Goal: Task Accomplishment & Management: Manage account settings

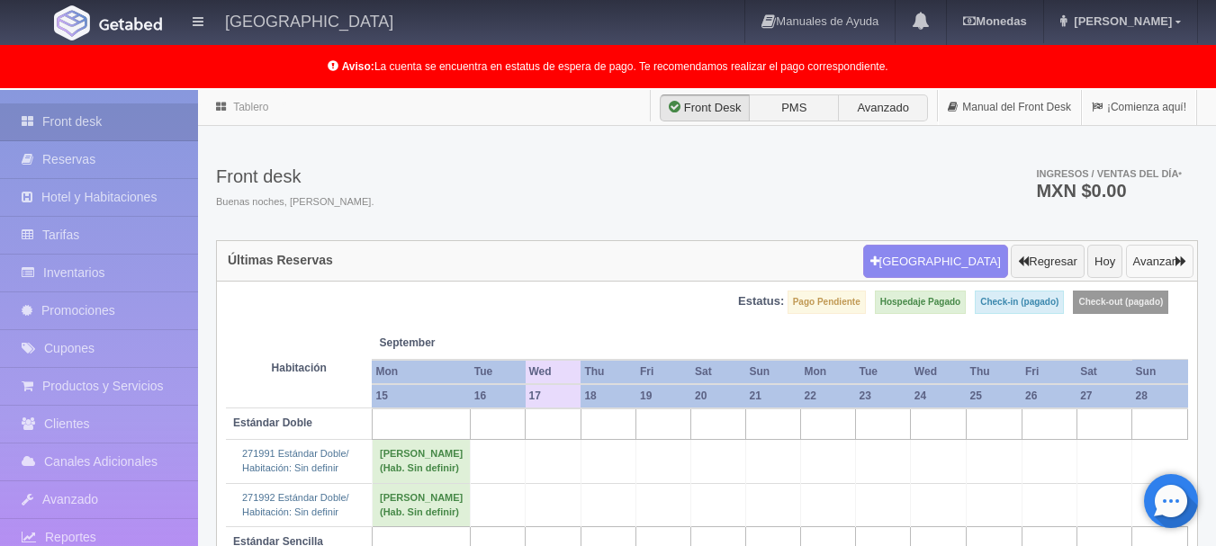
click at [1168, 254] on button "Avanzar" at bounding box center [1160, 262] width 68 height 34
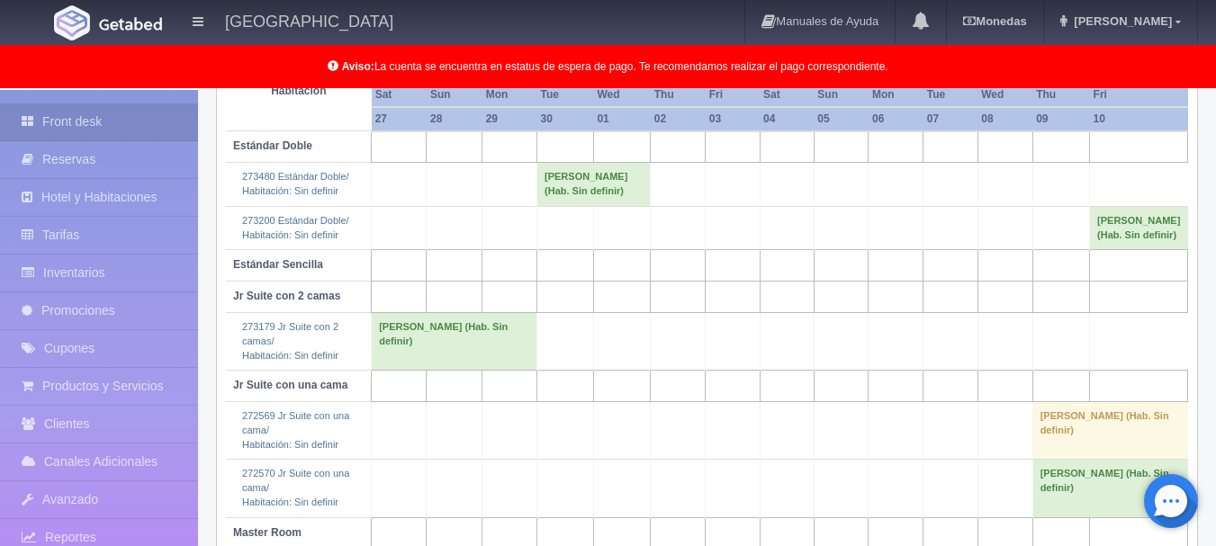
scroll to position [16, 0]
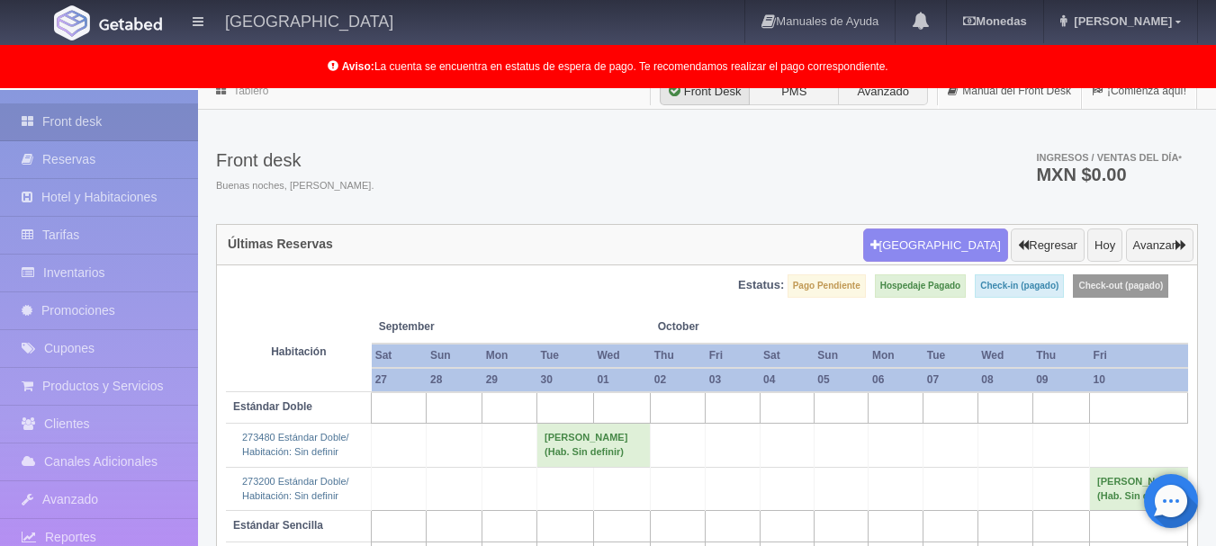
click at [610, 446] on td "Gustavo Mejias Urdaneta (Hab. Sin definir)" at bounding box center [593, 445] width 113 height 43
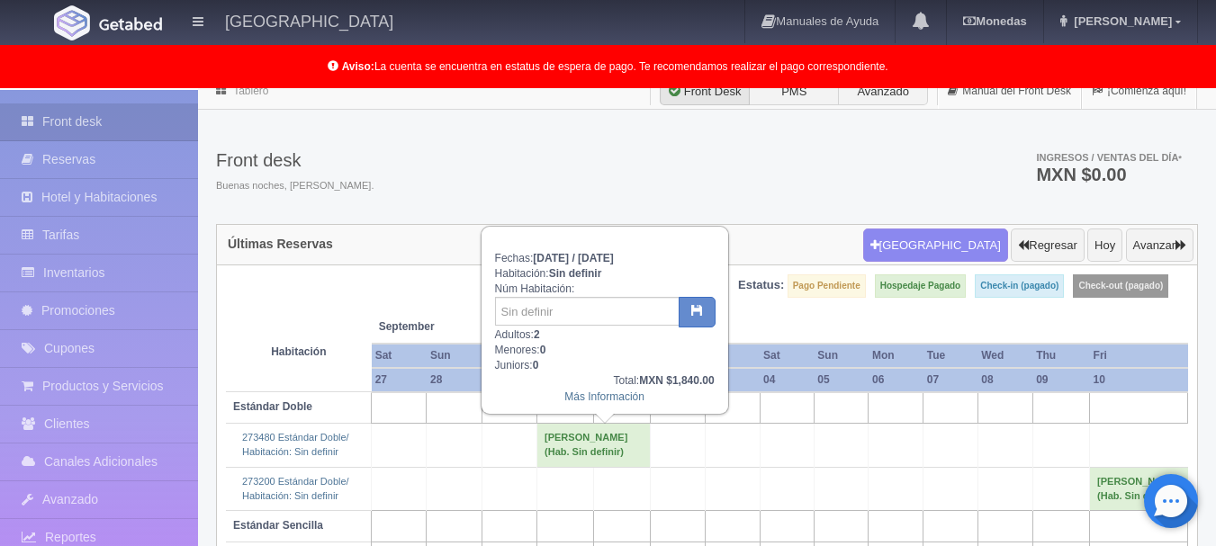
click at [597, 404] on div "Más Información" at bounding box center [605, 397] width 220 height 15
click at [600, 400] on link "Más Información" at bounding box center [604, 397] width 80 height 13
click at [599, 400] on link "Más Información" at bounding box center [604, 397] width 80 height 13
click at [598, 395] on link "Más Información" at bounding box center [604, 397] width 80 height 13
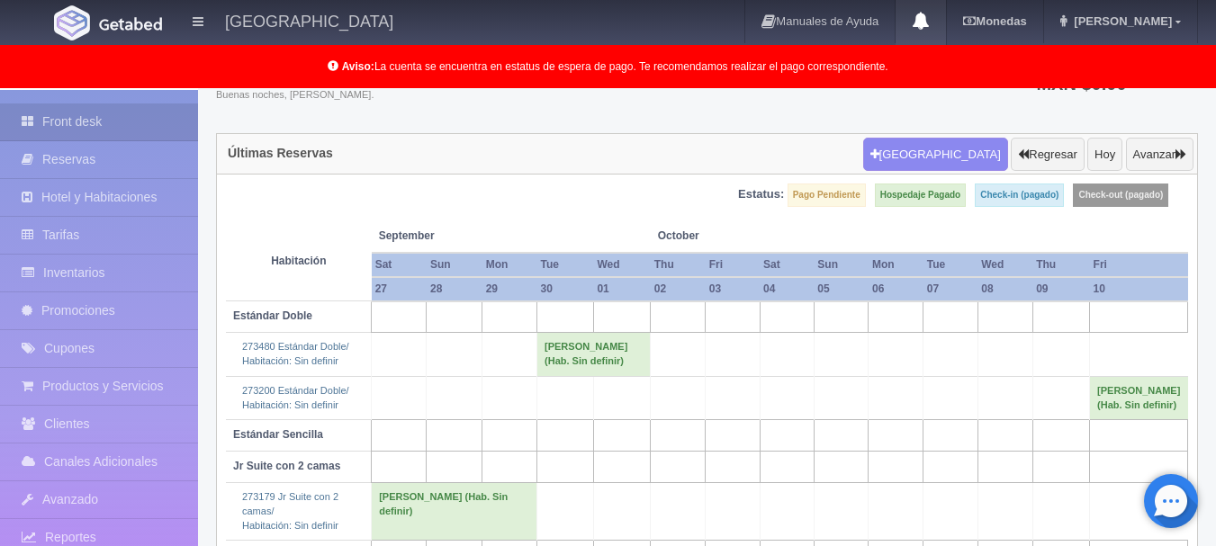
scroll to position [106, 0]
click at [1159, 168] on button "Avanzar" at bounding box center [1160, 156] width 68 height 34
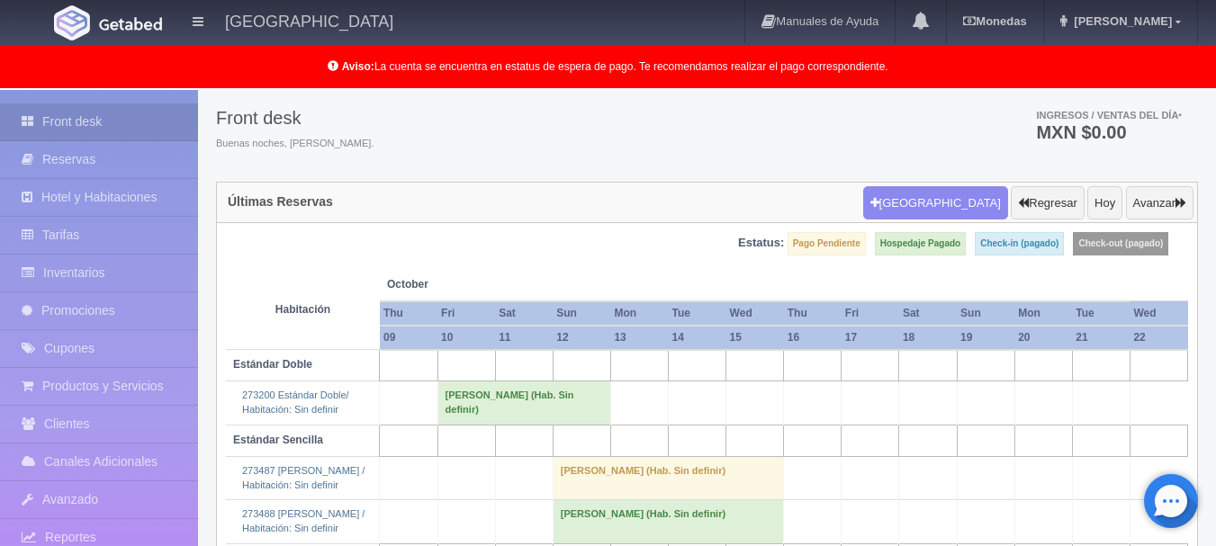
scroll to position [90, 0]
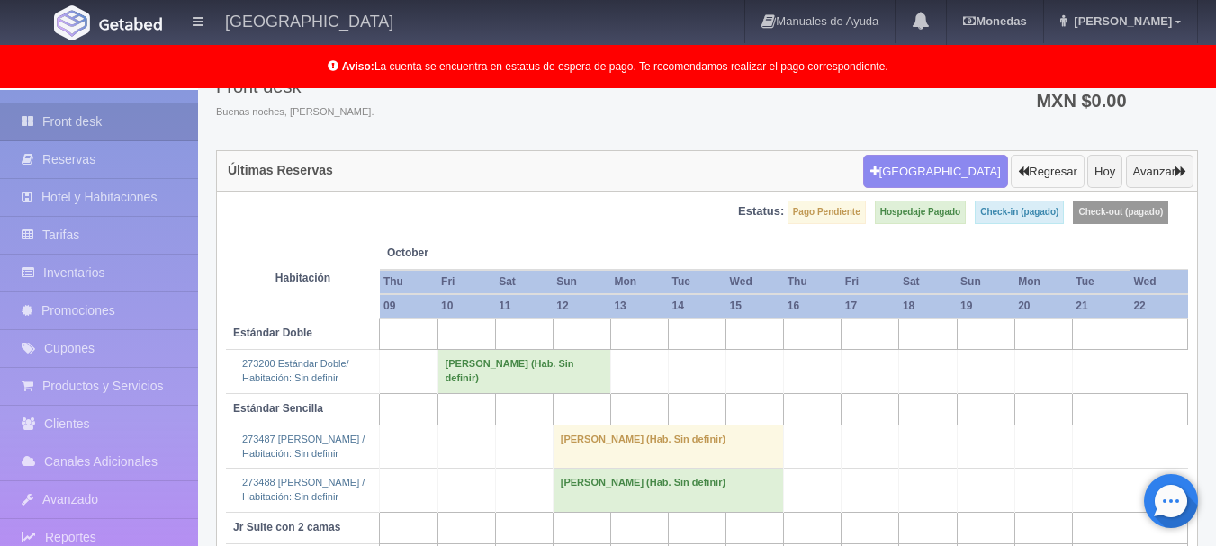
click at [1040, 174] on button "Regresar" at bounding box center [1047, 172] width 73 height 34
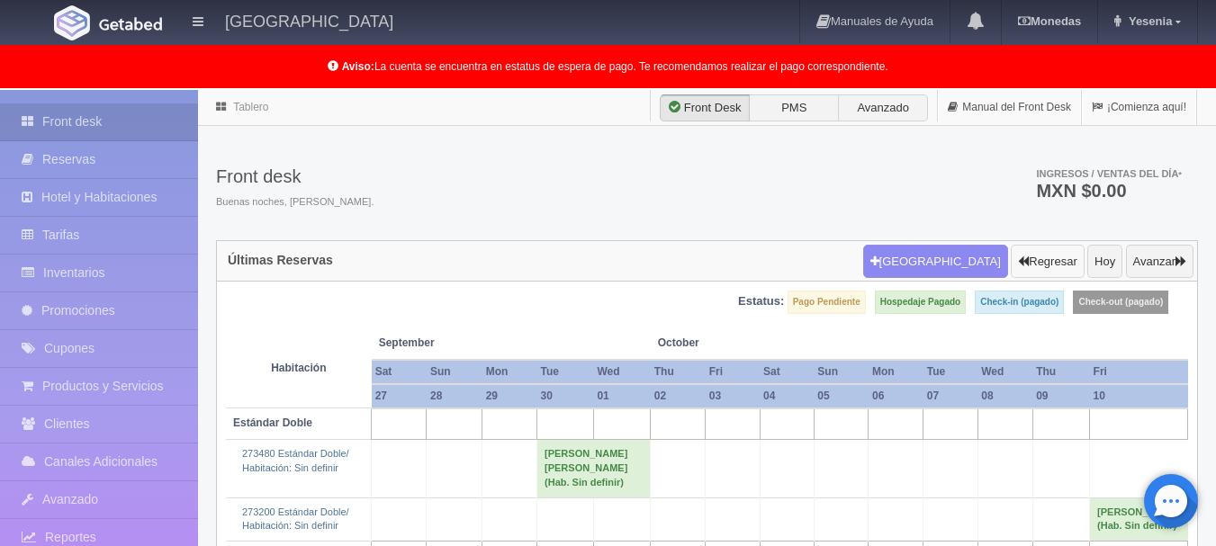
click at [1041, 269] on button "Regresar" at bounding box center [1047, 262] width 73 height 34
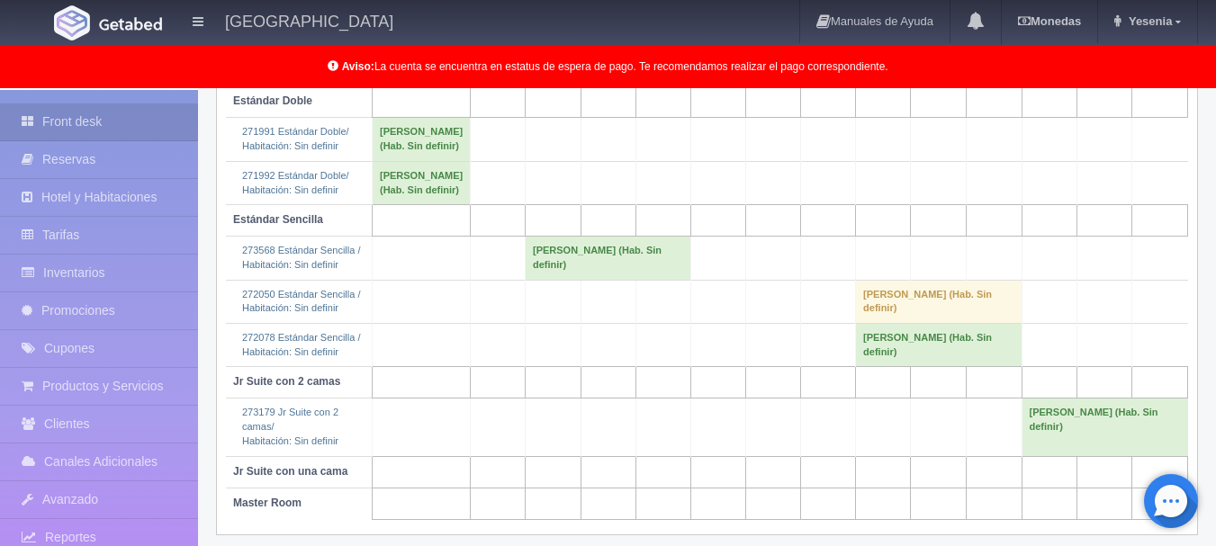
scroll to position [360, 0]
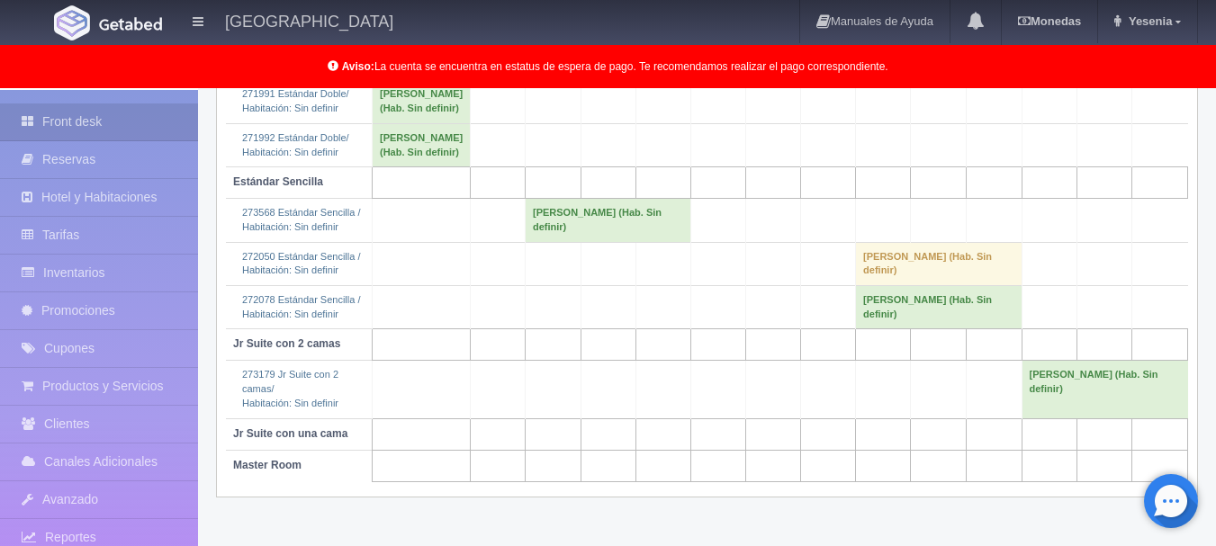
click at [582, 242] on td "[PERSON_NAME] (Hab. Sin definir)" at bounding box center [609, 220] width 166 height 43
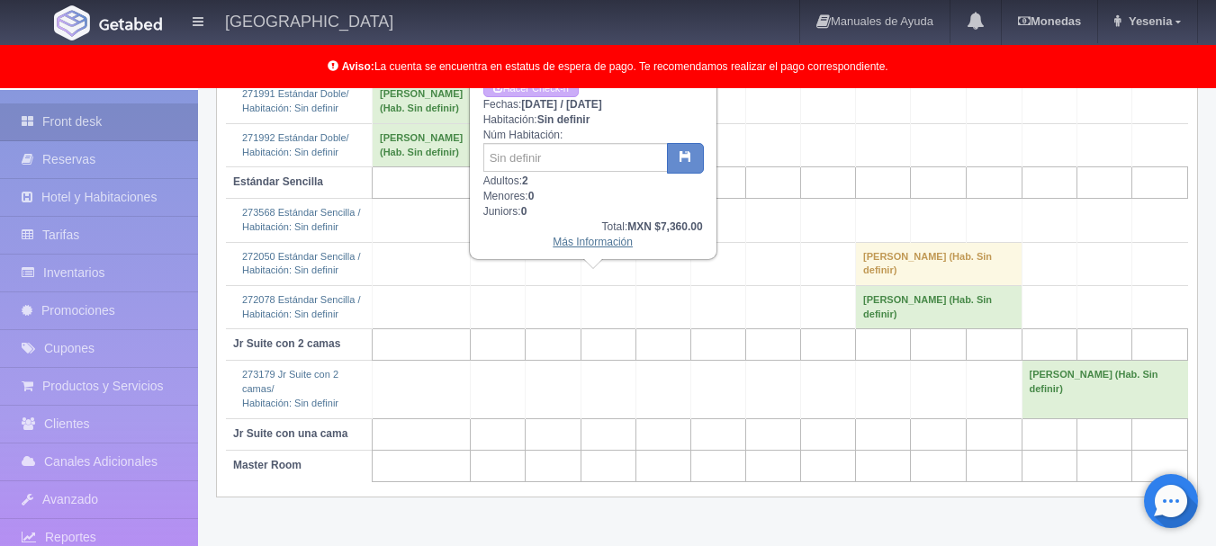
click at [611, 245] on link "Más Información" at bounding box center [593, 242] width 80 height 13
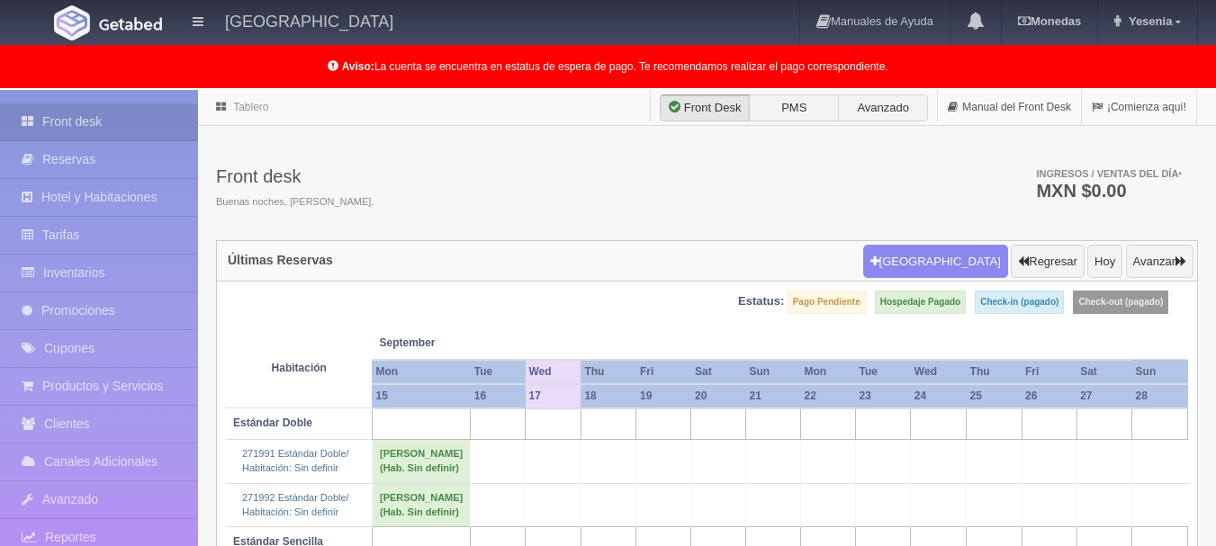
scroll to position [360, 0]
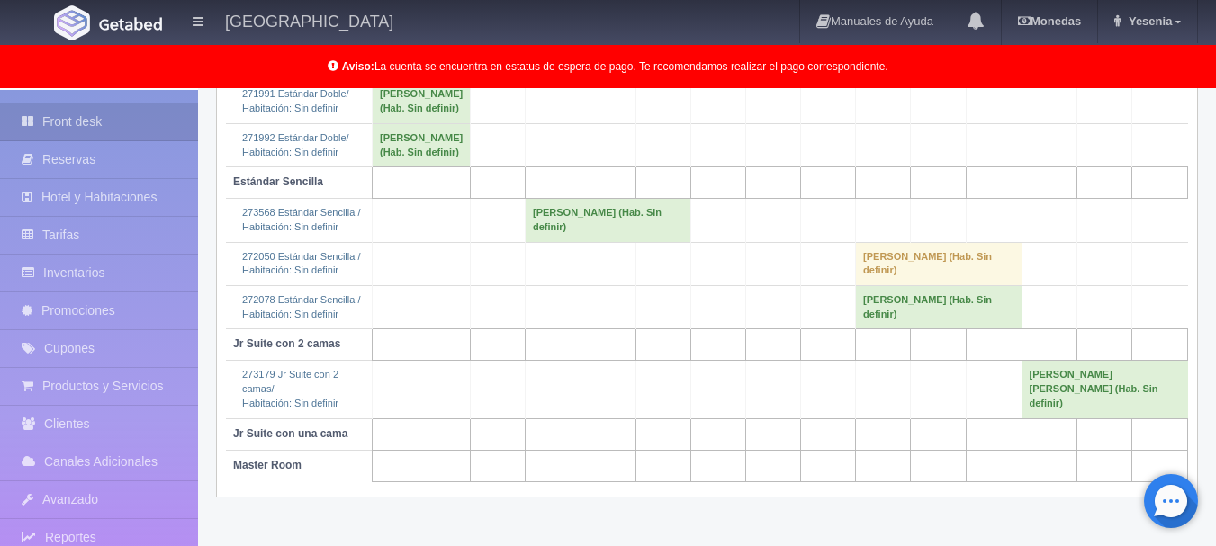
click at [568, 242] on td "[PERSON_NAME] (Hab. Sin definir)" at bounding box center [609, 220] width 166 height 43
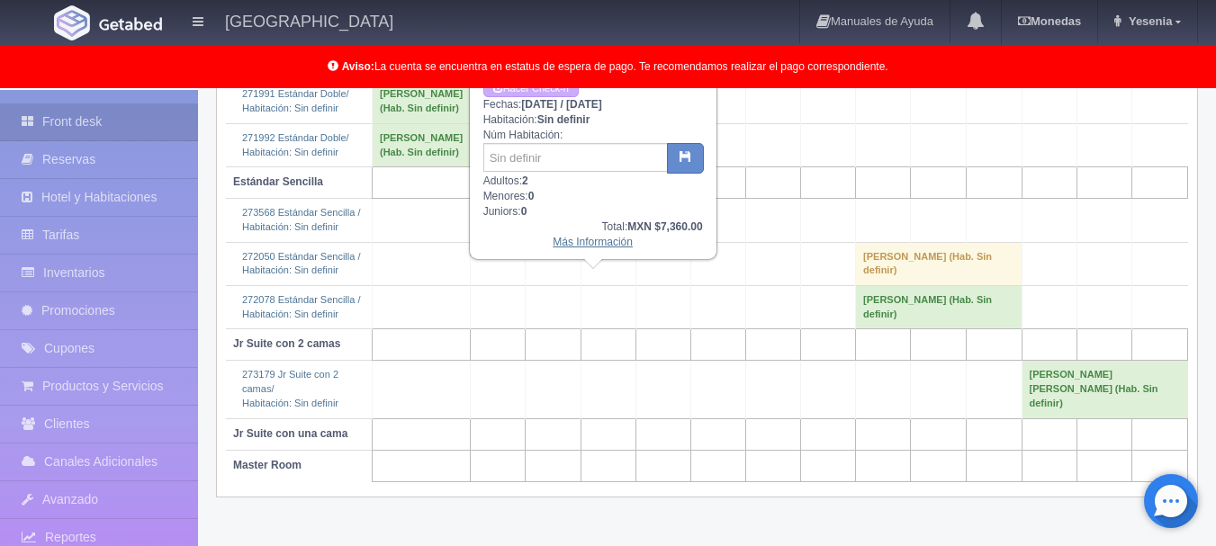
click at [592, 245] on link "Más Información" at bounding box center [593, 242] width 80 height 13
